Goal: Find specific page/section: Find specific page/section

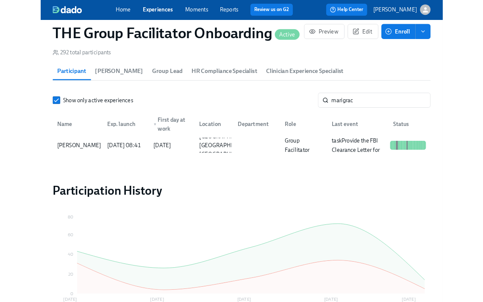
scroll to position [0, 12027]
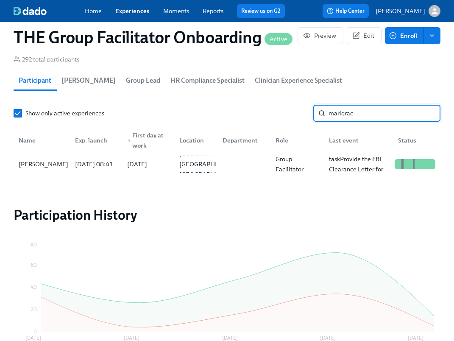
click at [369, 120] on input "marigrac" at bounding box center [385, 113] width 112 height 17
click at [45, 165] on div "[PERSON_NAME]" at bounding box center [43, 164] width 56 height 10
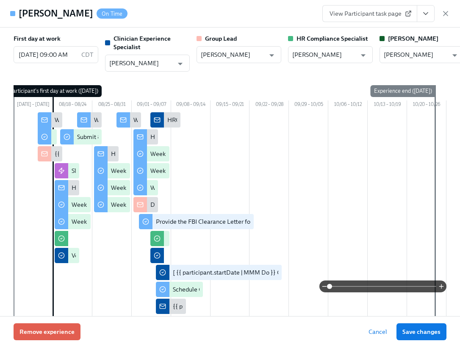
click at [427, 12] on icon "View task page" at bounding box center [426, 13] width 8 height 8
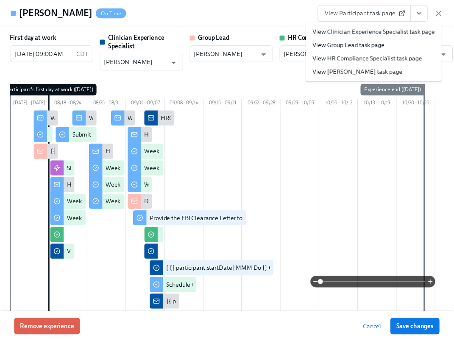
scroll to position [0, 12027]
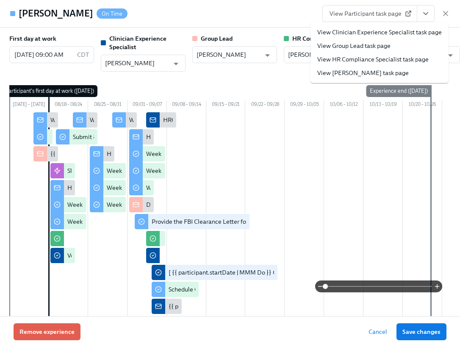
click at [448, 8] on div "View Participant task page View Clinician Experience Specialist task page View …" at bounding box center [387, 13] width 128 height 17
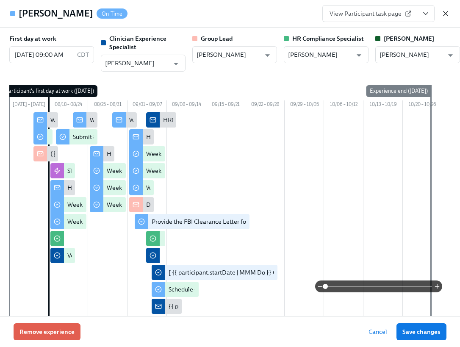
click at [448, 9] on icon "button" at bounding box center [446, 13] width 8 height 8
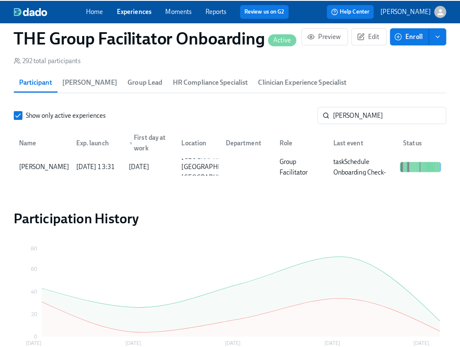
scroll to position [0, 12021]
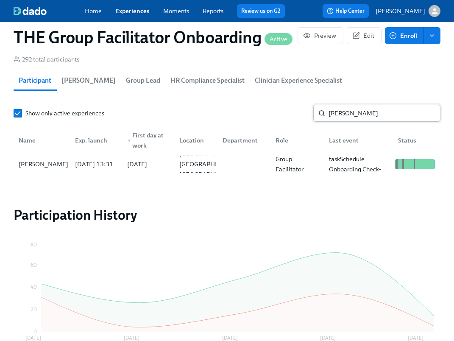
click at [350, 113] on input "[PERSON_NAME]" at bounding box center [385, 113] width 112 height 17
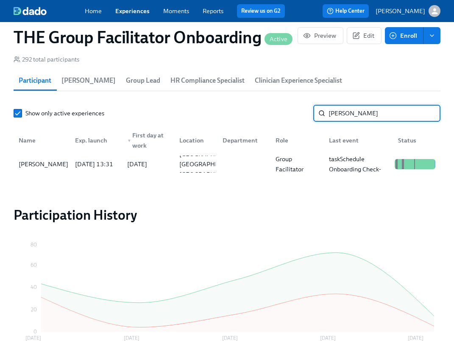
click at [350, 113] on input "[PERSON_NAME]" at bounding box center [385, 113] width 112 height 17
type input "marigra"
click at [67, 165] on div "[PERSON_NAME]" at bounding box center [43, 164] width 56 height 10
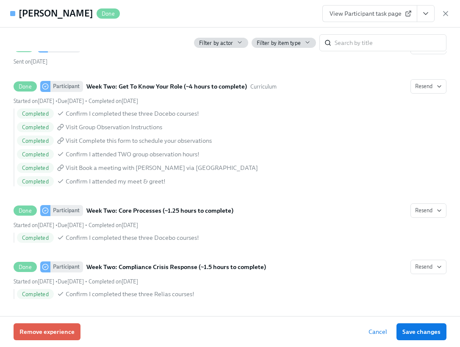
scroll to position [1253, 0]
